Goal: Information Seeking & Learning: Learn about a topic

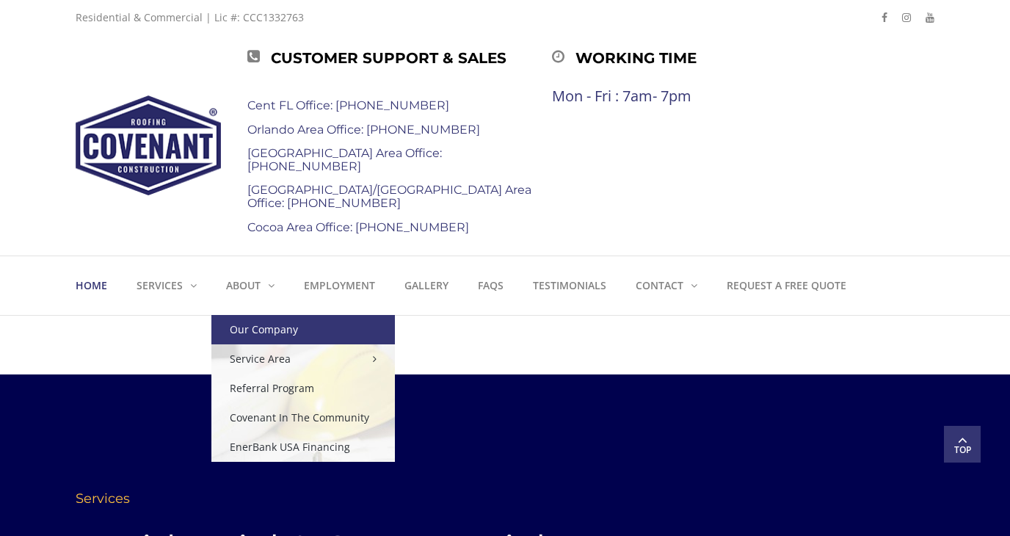
click at [255, 336] on link "Our Company" at bounding box center [302, 329] width 183 height 29
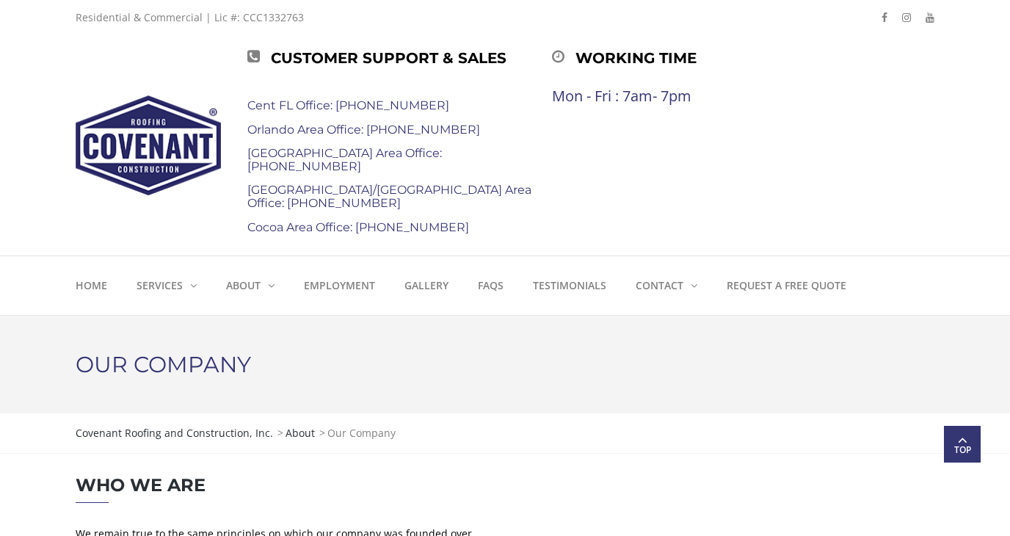
click at [936, 174] on div "Customer Support & Sales Cent FL Office: [PHONE_NUMBER] [GEOGRAPHIC_DATA] Area …" at bounding box center [505, 145] width 881 height 220
